Goal: Task Accomplishment & Management: Complete application form

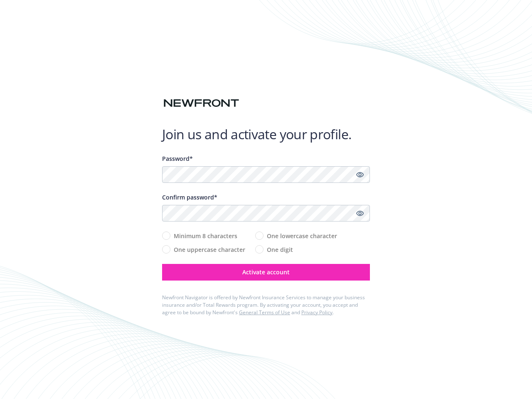
click at [266, 200] on div "Confirm password*" at bounding box center [266, 197] width 208 height 9
click at [360, 175] on icon "Show password" at bounding box center [359, 174] width 7 height 7
click at [360, 213] on icon "Show password" at bounding box center [359, 213] width 7 height 7
click at [266, 272] on span "Activate account" at bounding box center [265, 272] width 47 height 8
